Goal: Task Accomplishment & Management: Manage account settings

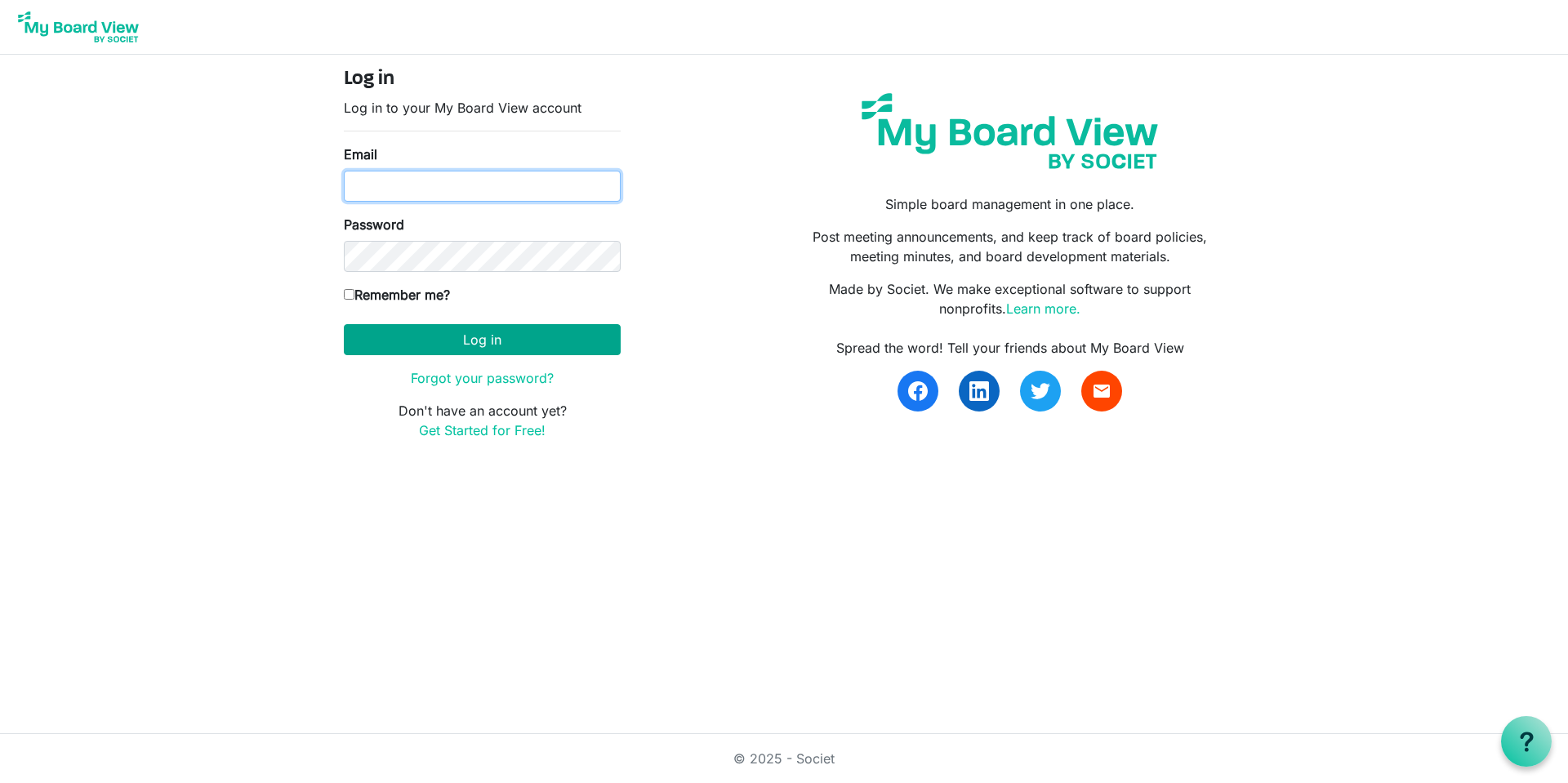
type input "mcountryman@thefamilycounselingcenter.org"
click at [488, 340] on button "Log in" at bounding box center [482, 339] width 277 height 31
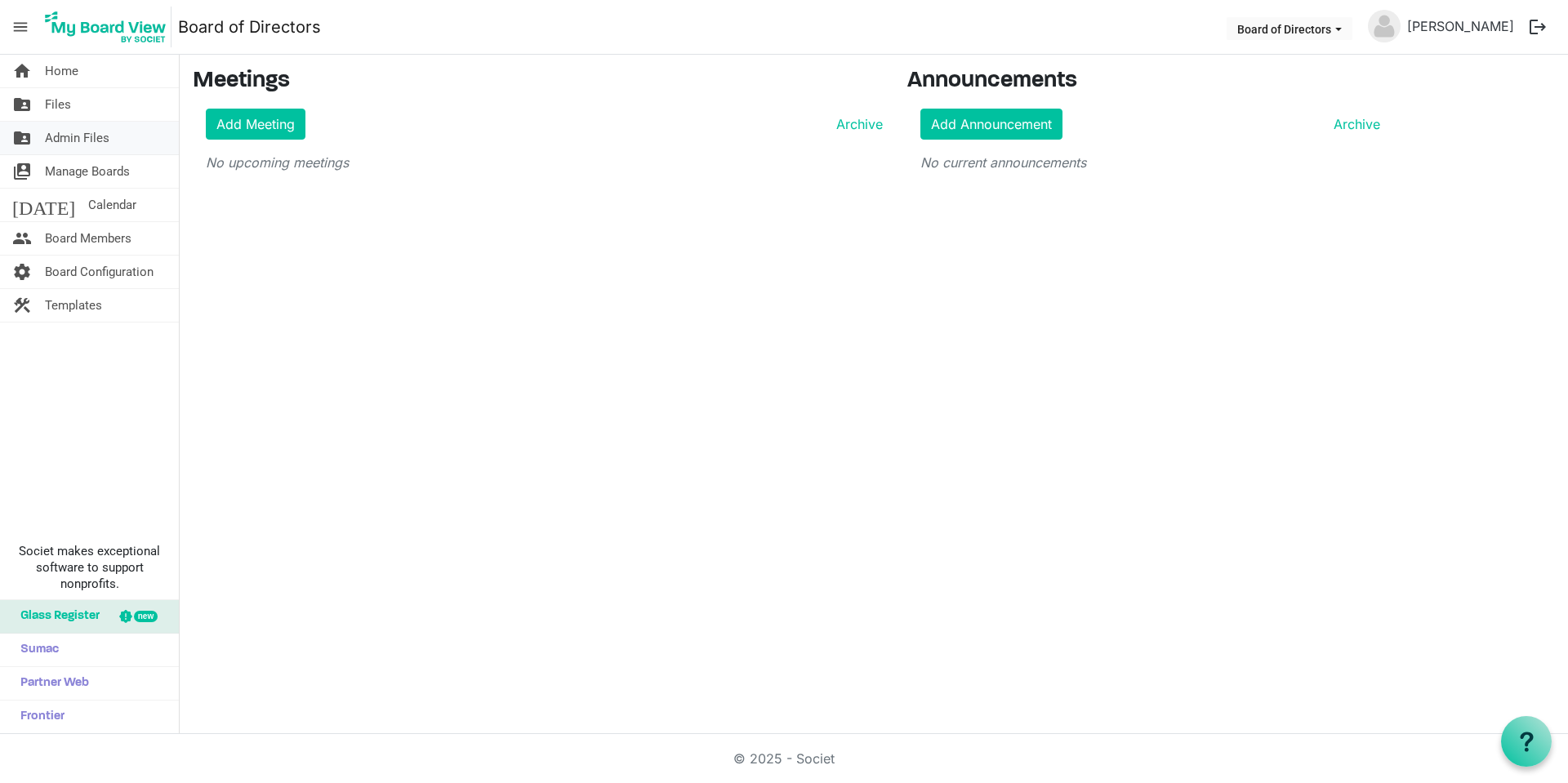
click at [67, 136] on span "Admin Files" at bounding box center [76, 137] width 64 height 33
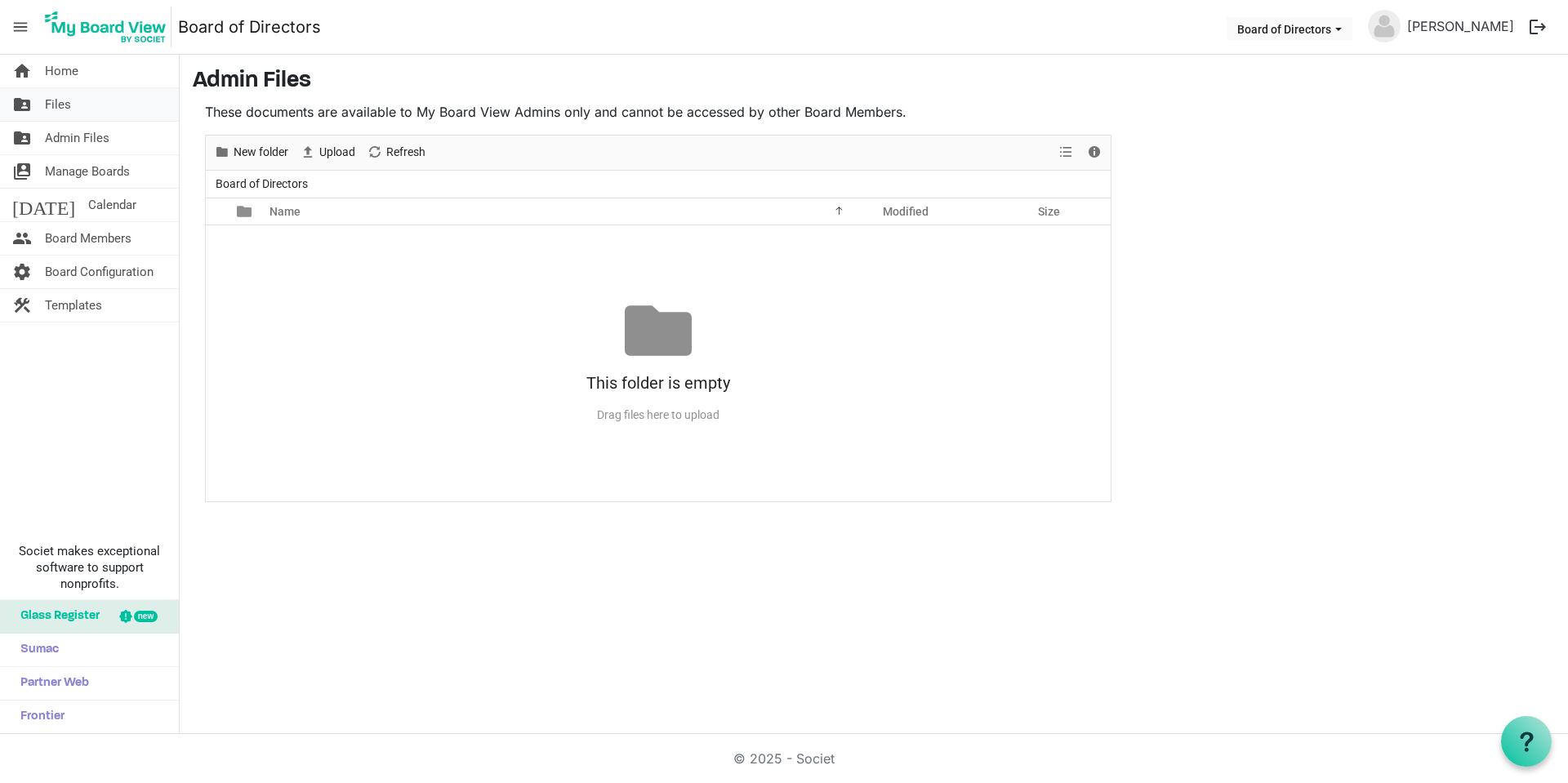
click at [59, 105] on span "Files" at bounding box center [58, 104] width 26 height 33
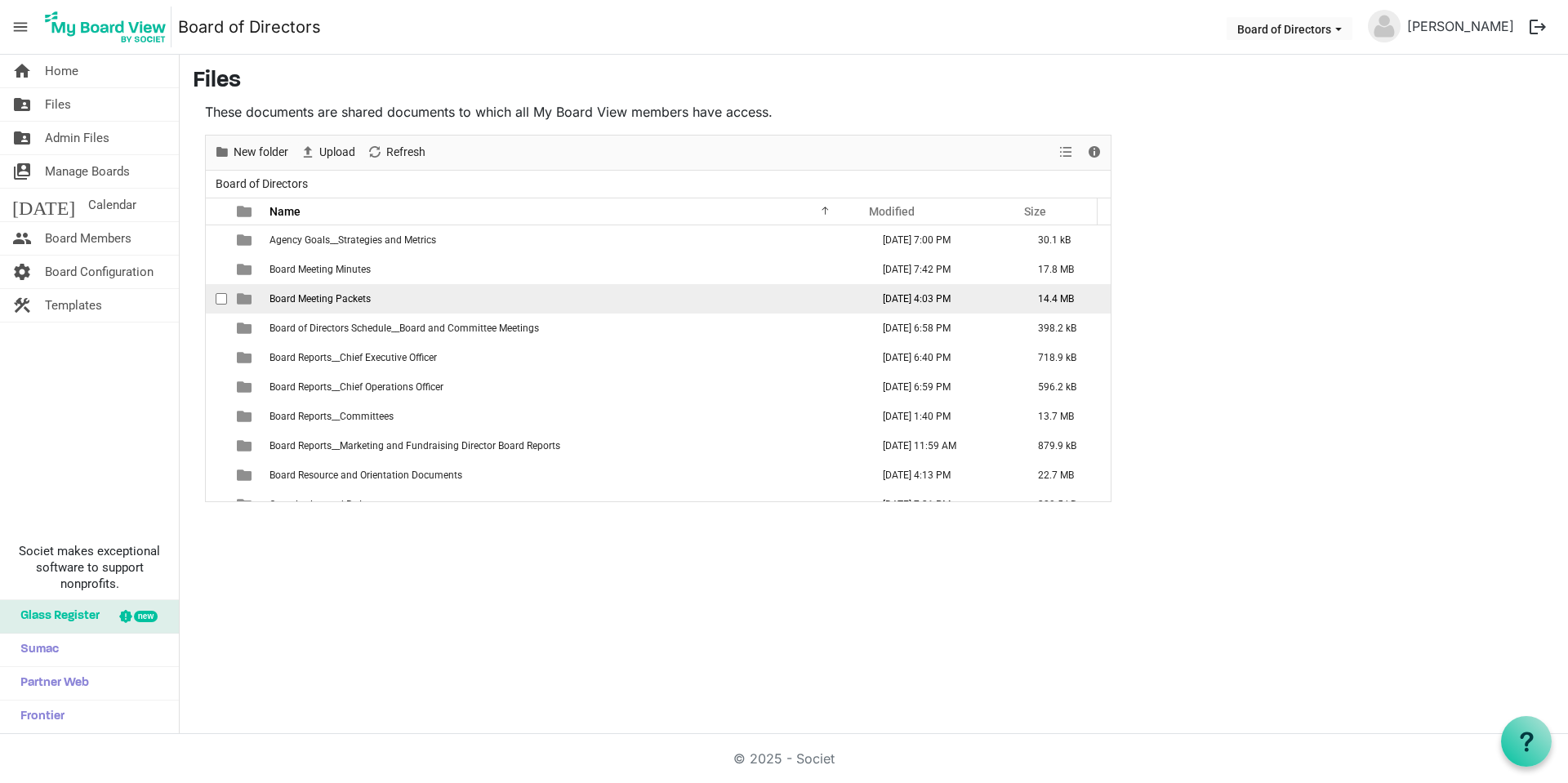
click at [304, 300] on span "Board Meeting Packets" at bounding box center [319, 299] width 101 height 11
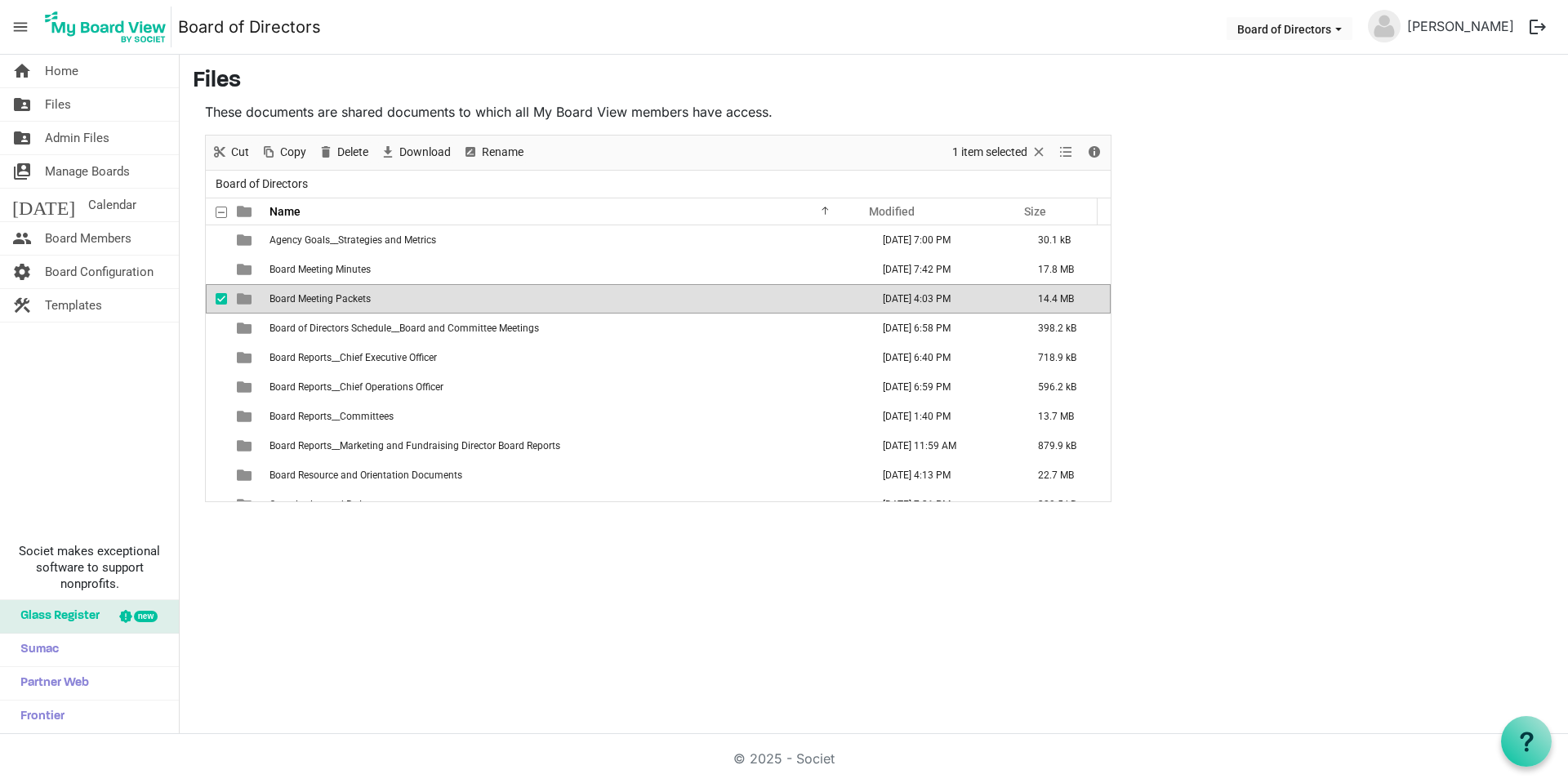
click at [304, 300] on span "Board Meeting Packets" at bounding box center [319, 299] width 101 height 11
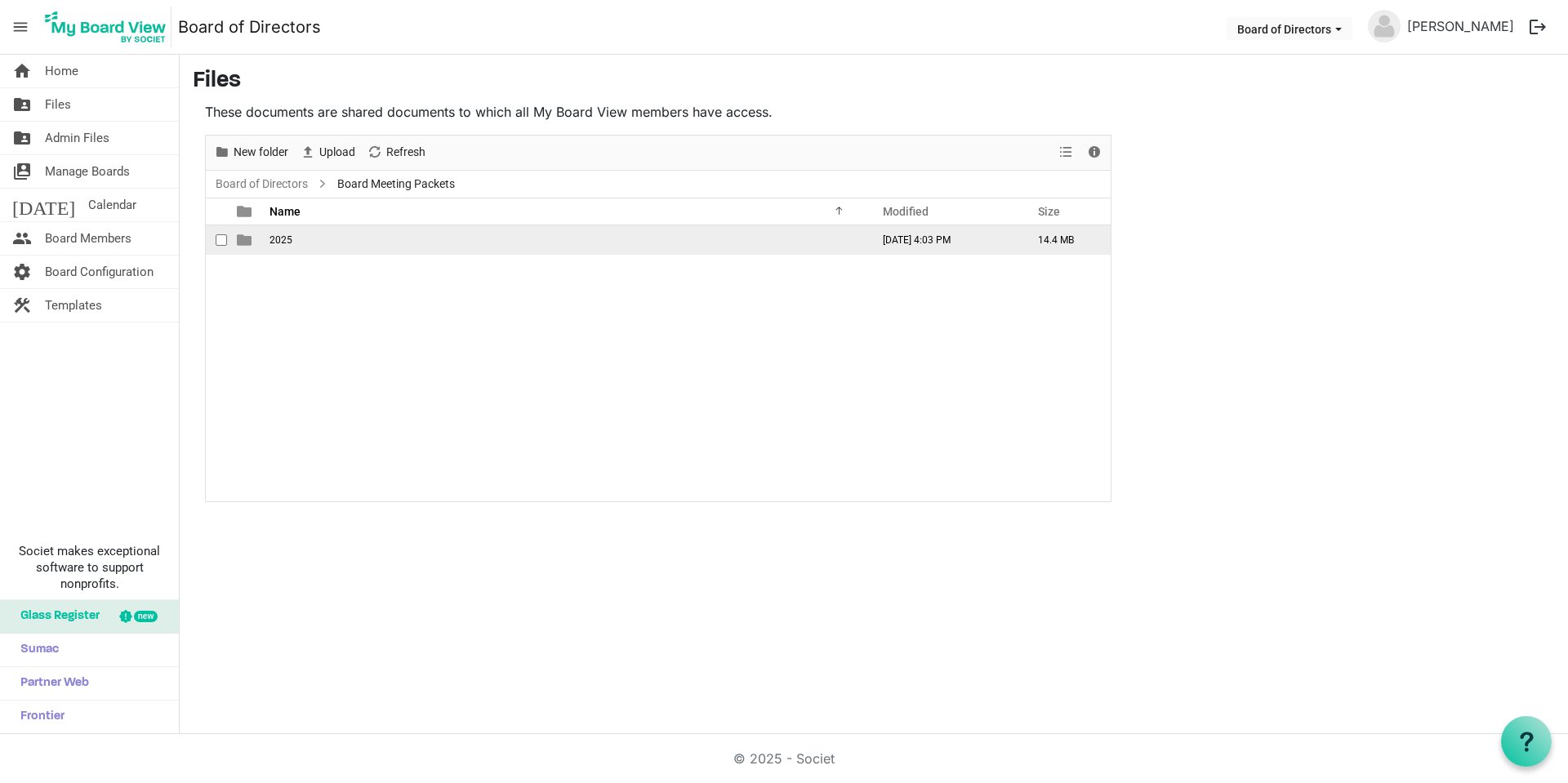
click at [274, 241] on span "2025" at bounding box center [280, 240] width 23 height 11
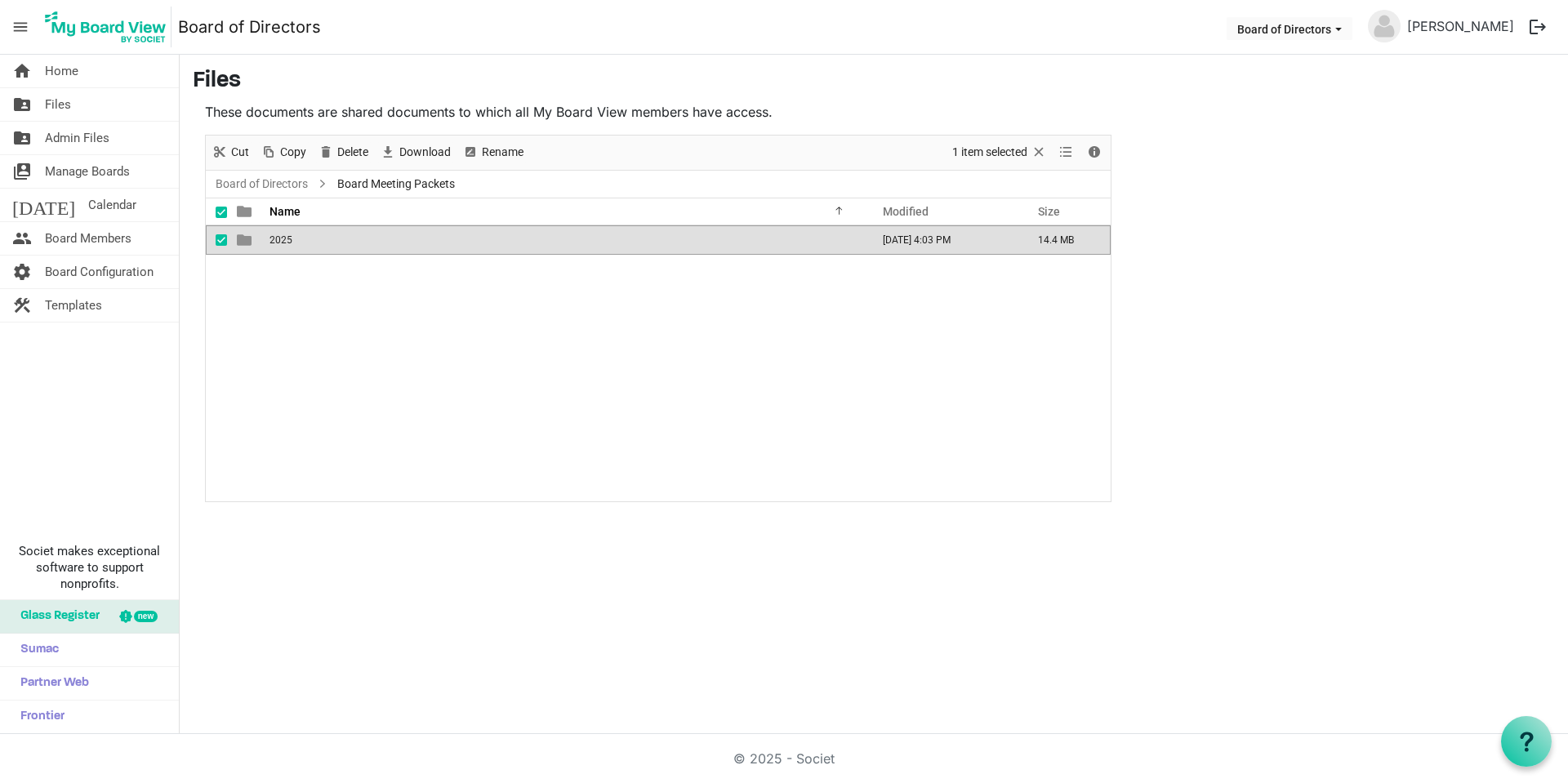
click at [274, 241] on span "2025" at bounding box center [280, 240] width 23 height 11
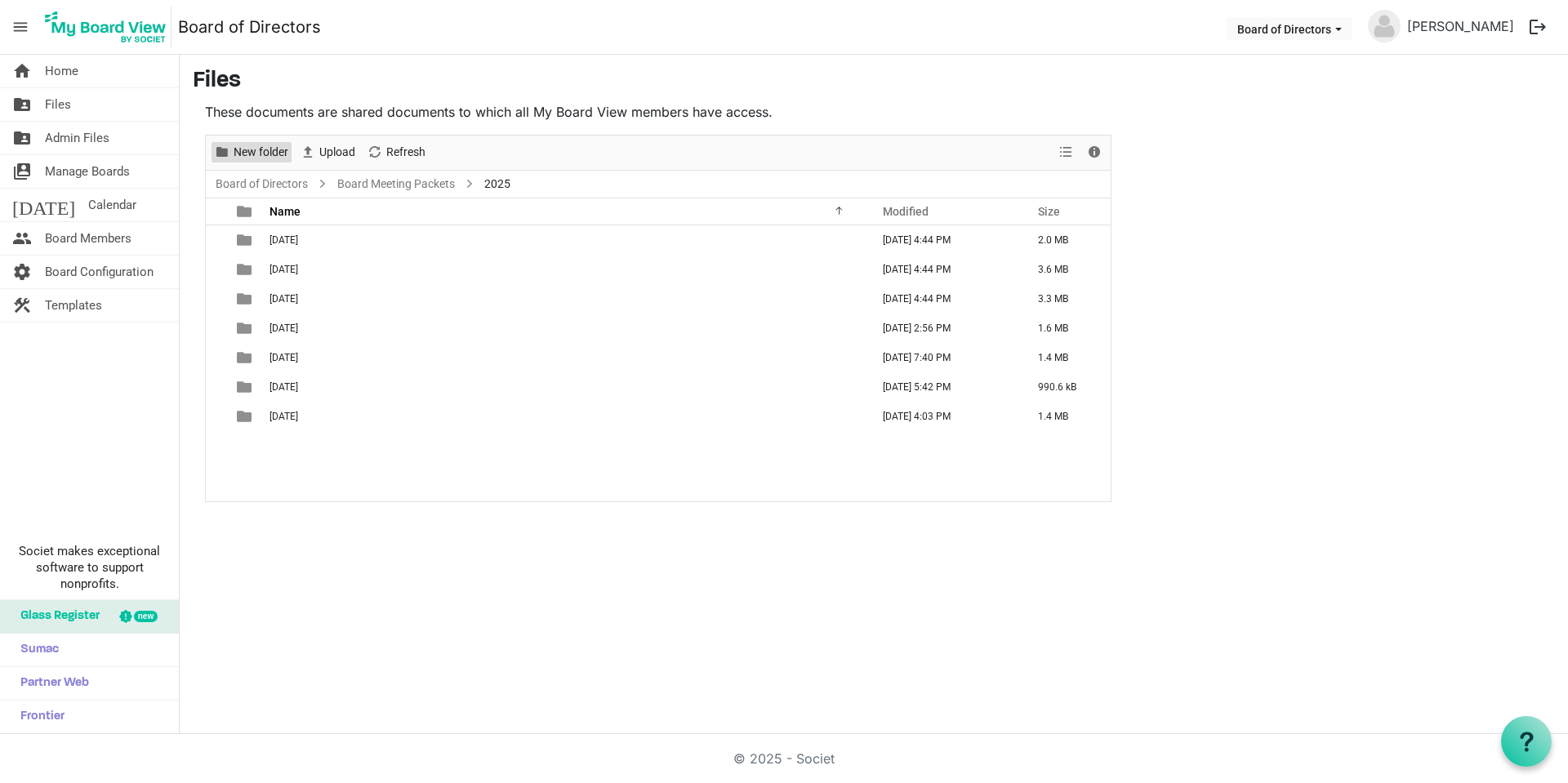
click at [265, 156] on span "New folder" at bounding box center [261, 152] width 58 height 20
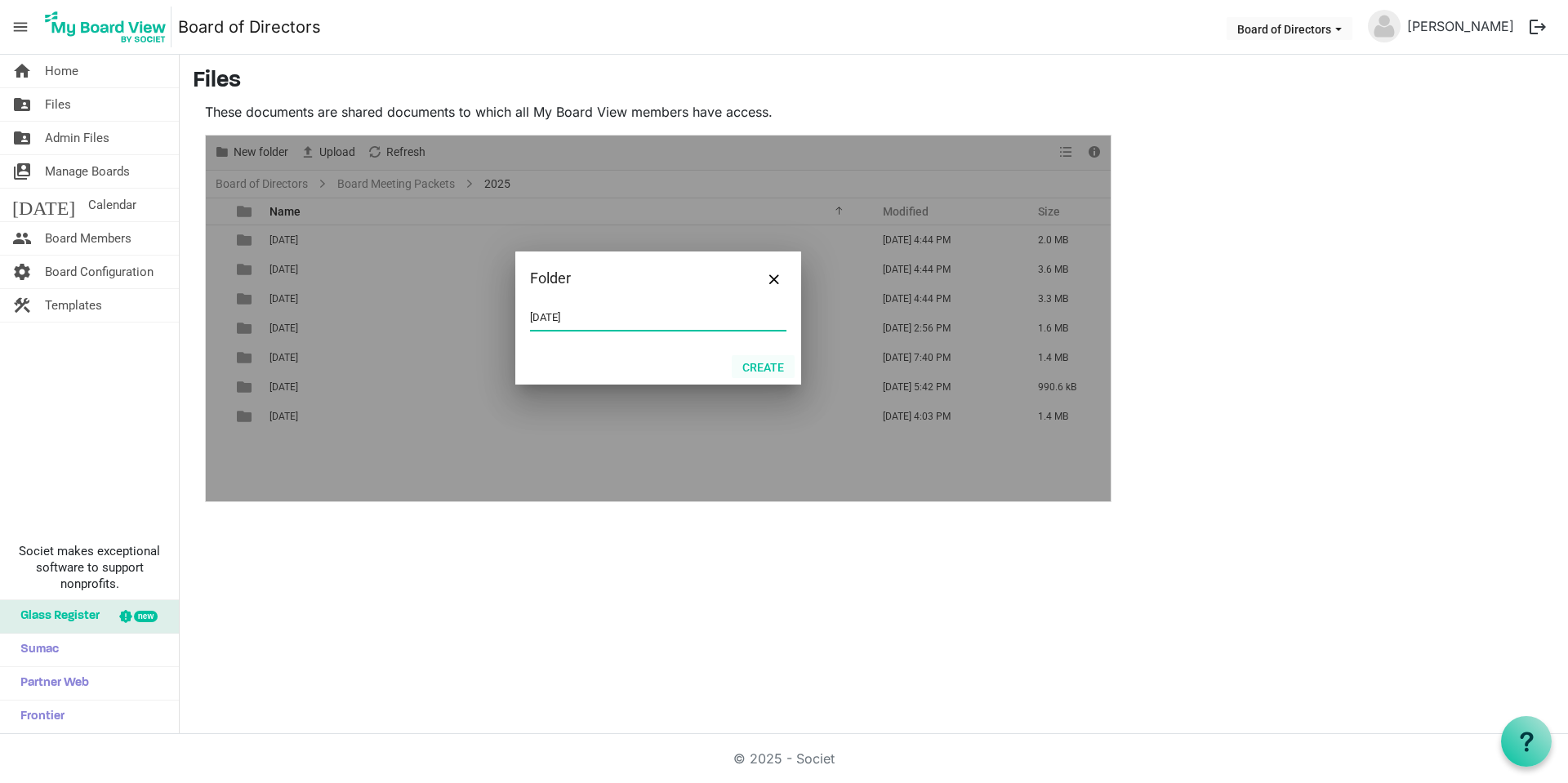
type input "08 August 2025"
click at [762, 366] on button "Create" at bounding box center [763, 367] width 63 height 23
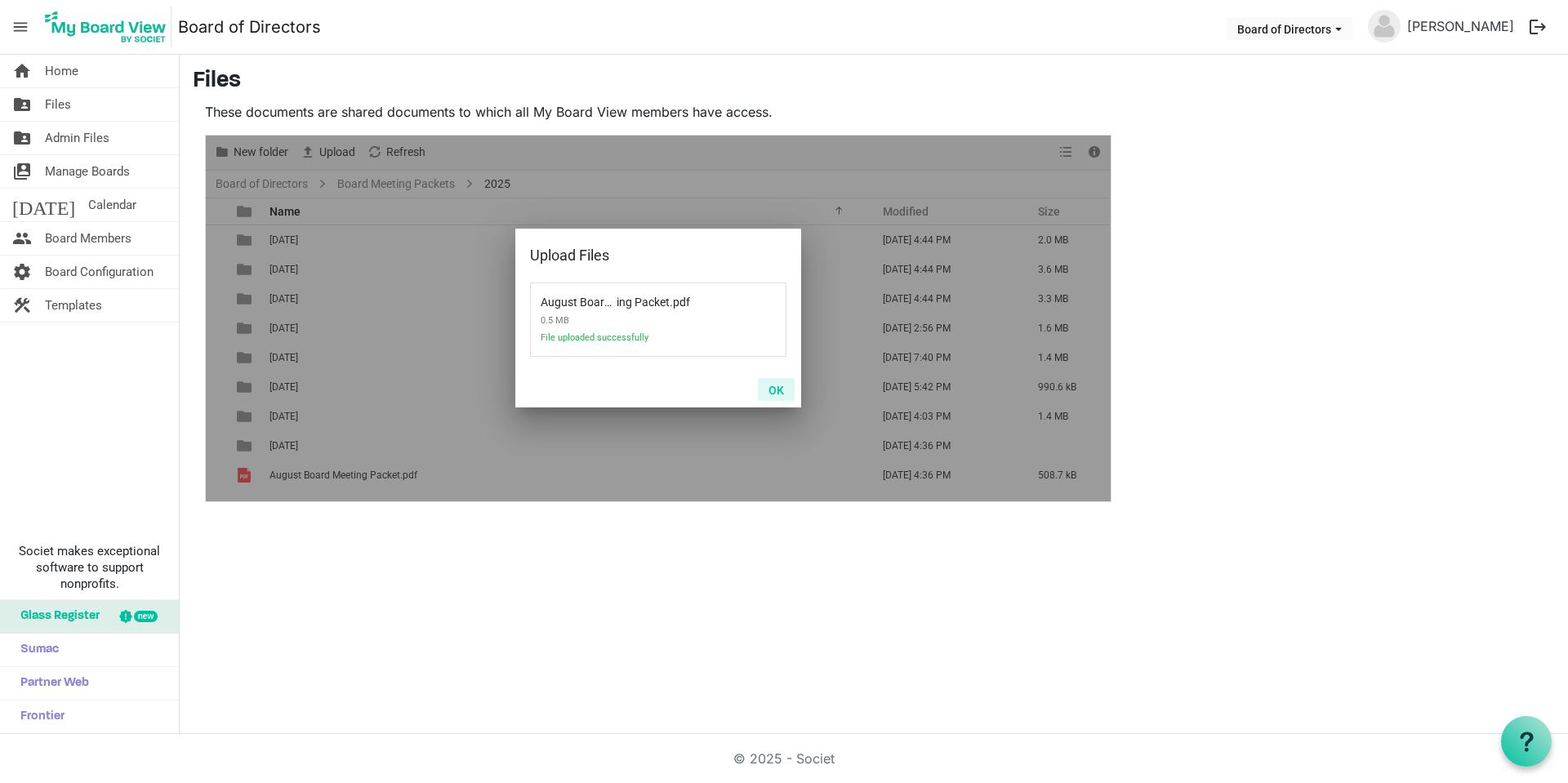
click at [784, 392] on button "OK" at bounding box center [776, 389] width 37 height 23
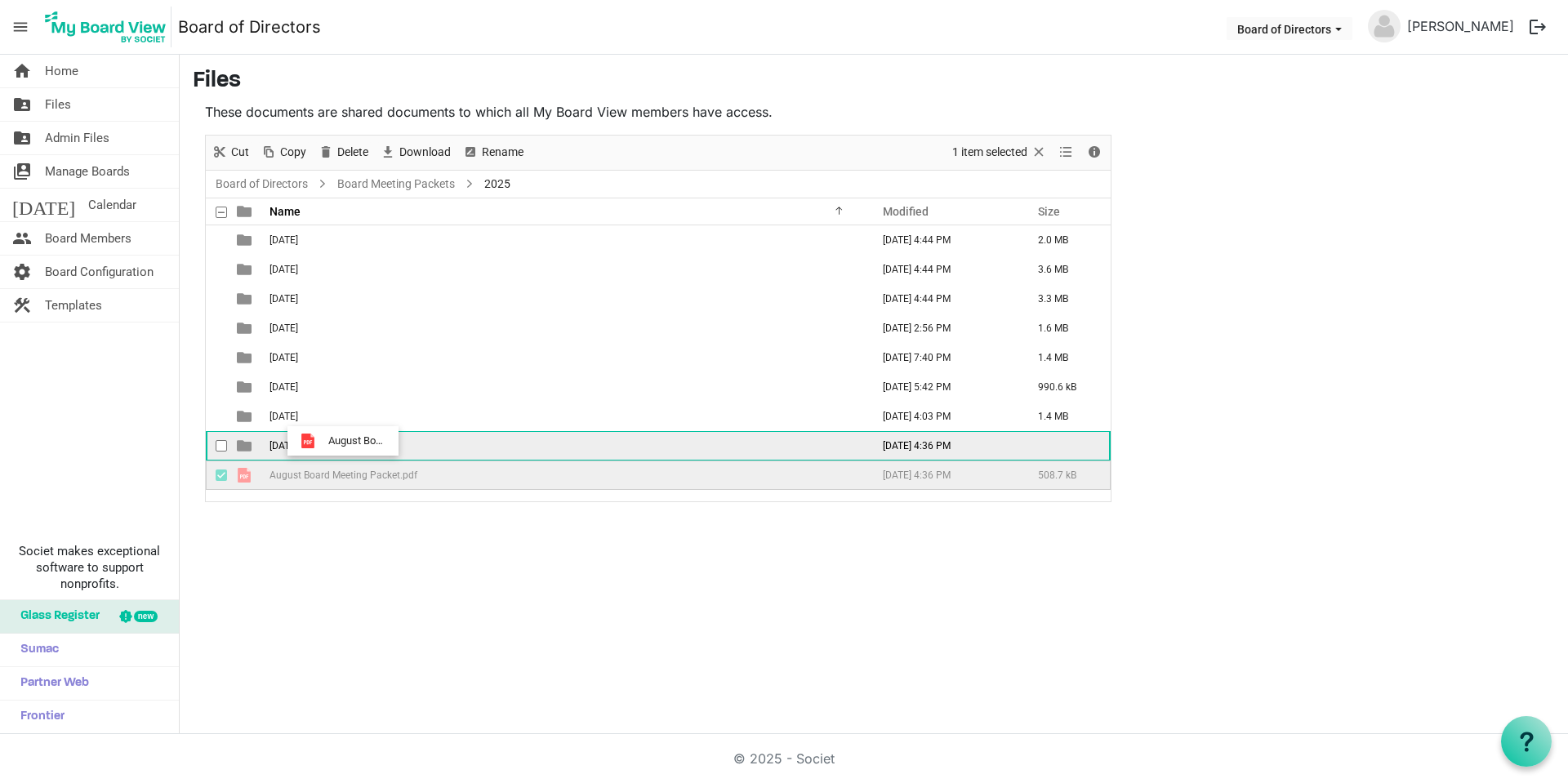
drag, startPoint x: 330, startPoint y: 471, endPoint x: 323, endPoint y: 441, distance: 30.8
click at [323, 441] on tbody "01 Jan 2025 April 03, 2025 4:44 PM 2.0 MB 02 Feb 2025 April 03, 2025 4:44 PM 3.…" at bounding box center [658, 358] width 904 height 265
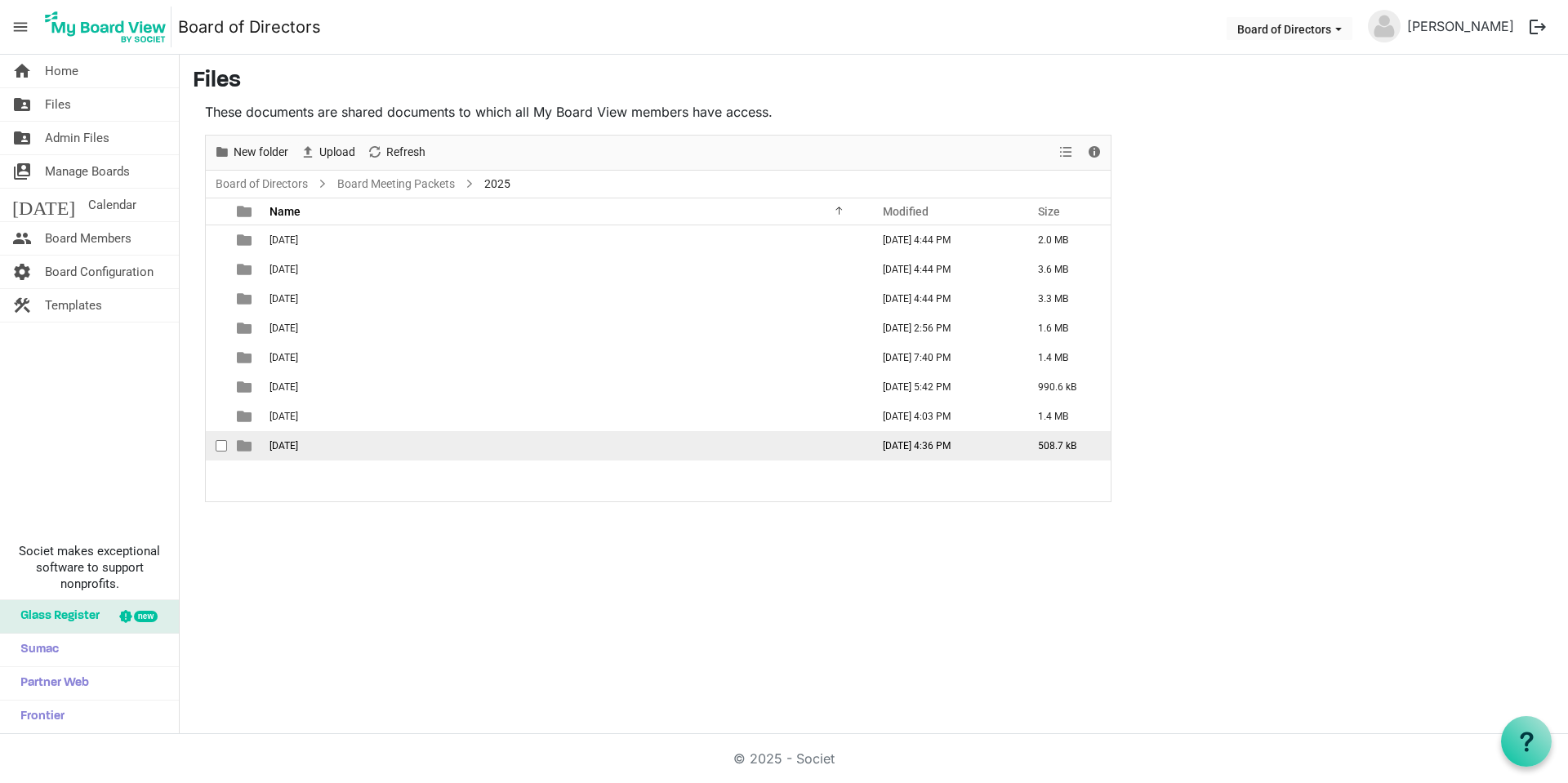
click at [298, 443] on span "08 August 2025" at bounding box center [283, 446] width 29 height 11
